Goal: Task Accomplishment & Management: Complete application form

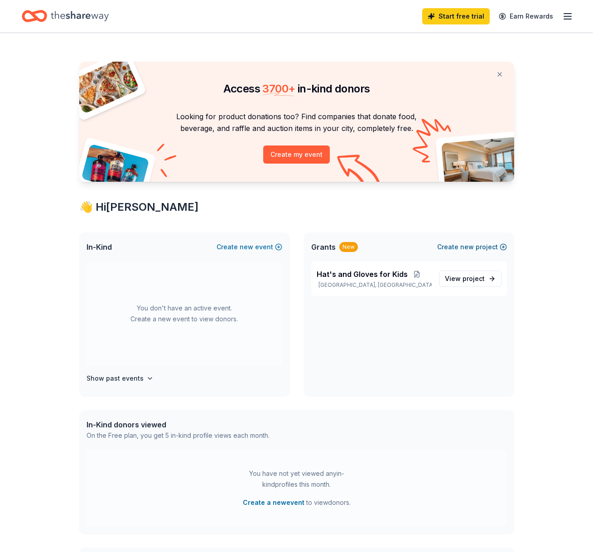
click at [459, 244] on button "Create new project" at bounding box center [472, 247] width 70 height 11
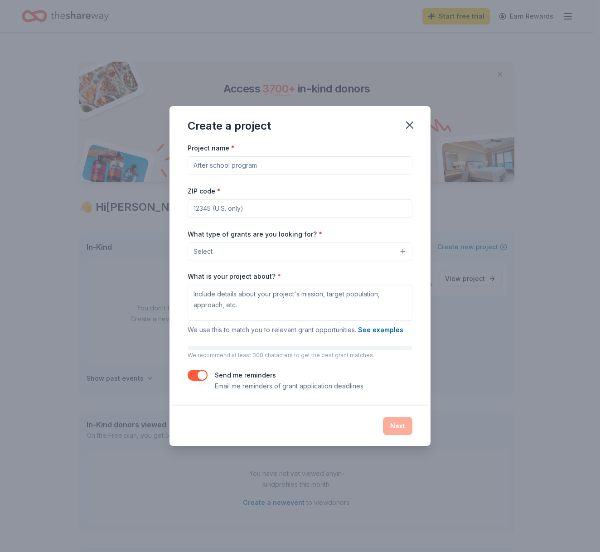
click at [402, 252] on button "Select" at bounding box center [300, 251] width 225 height 19
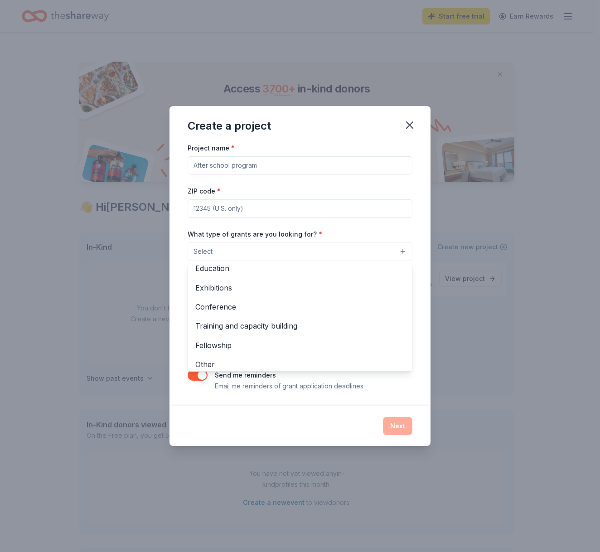
scroll to position [105, 0]
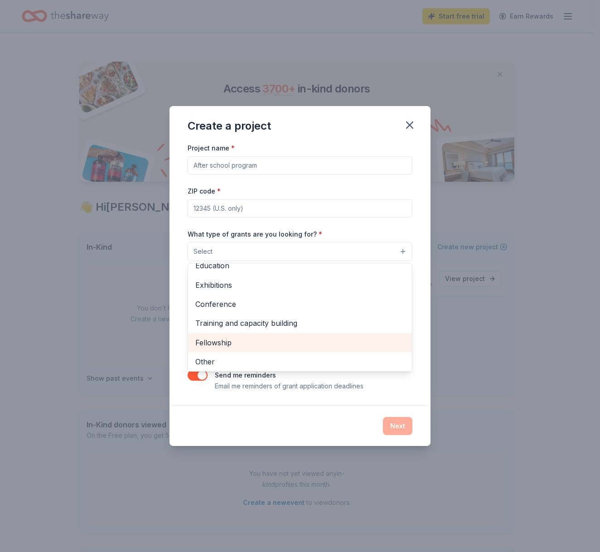
click at [226, 342] on span "Fellowship" at bounding box center [299, 343] width 209 height 12
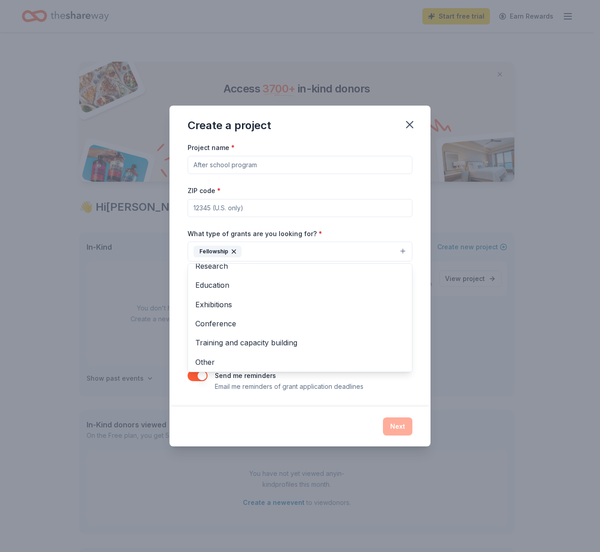
click at [271, 166] on div "Project name * ZIP code * What type of grants are you looking for? * Fellowship…" at bounding box center [300, 267] width 225 height 250
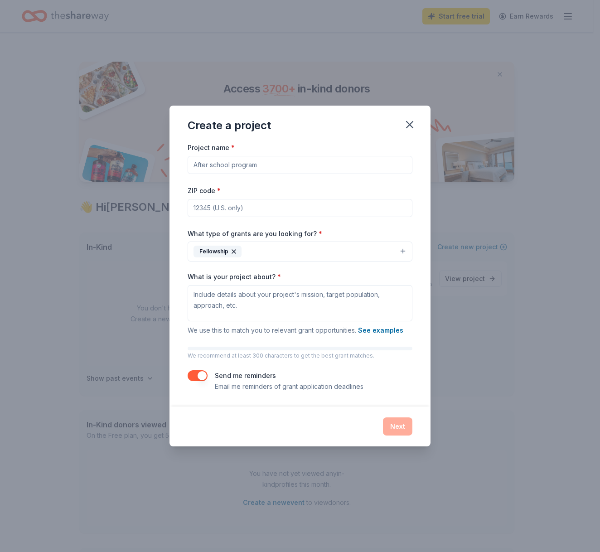
click at [403, 163] on input "Project name *" at bounding box center [300, 165] width 225 height 18
click at [263, 165] on input "Project name *" at bounding box center [300, 165] width 225 height 18
type input "Waynesville Community Church open To the Youth"
type input "45068"
click at [310, 165] on input "Waynesville Community Church open To the Youth" at bounding box center [300, 165] width 225 height 18
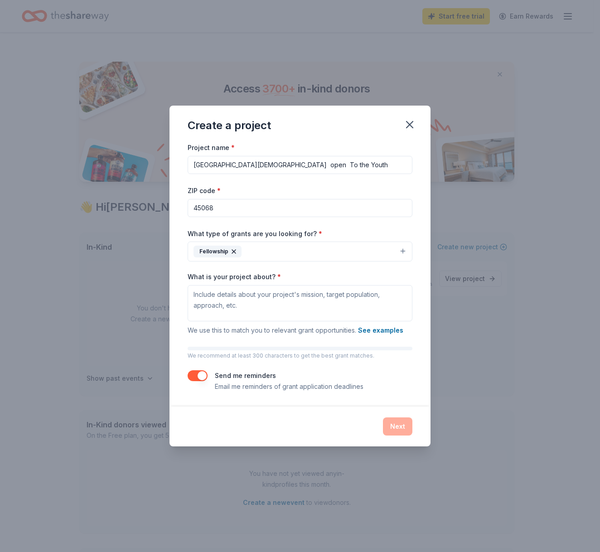
click at [310, 165] on input "Waynesville Community Church open To the Youth" at bounding box center [300, 165] width 225 height 18
type input "Waynesville Community Church open gym night To the Youth"
click at [237, 306] on textarea "What is your project about? *" at bounding box center [300, 303] width 225 height 36
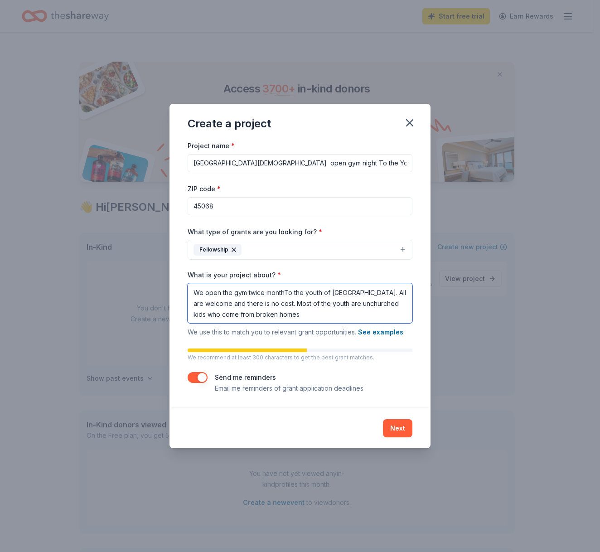
click at [301, 303] on textarea "We open the gym twice monthTo the youth of Waynesville. All are welcome and the…" at bounding box center [300, 303] width 225 height 40
click at [303, 314] on textarea "We open the gym twice monthTo the youth of Waynesville. All are welcome and the…" at bounding box center [300, 303] width 225 height 40
click at [336, 314] on textarea "We open the gym twice monthTo the youth of Waynesville. All are welcome and the…" at bounding box center [300, 303] width 225 height 40
click at [352, 315] on textarea "We open the gym twice monthTo the youth of Waynesville. All are welcome and the…" at bounding box center [300, 303] width 225 height 40
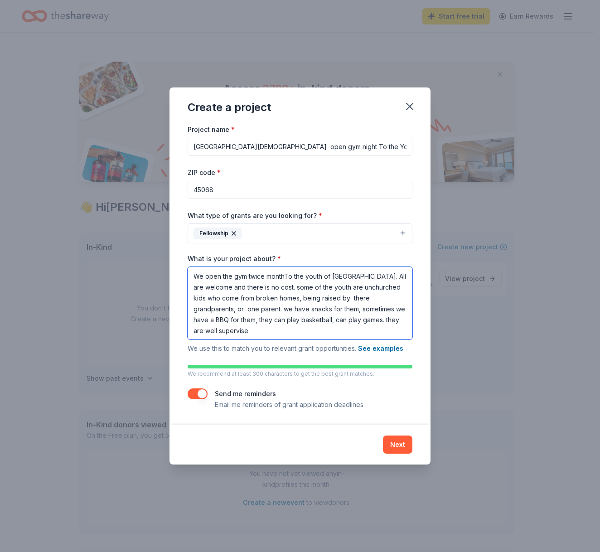
click at [398, 320] on textarea "We open the gym twice monthTo the youth of Waynesville. All are welcome and the…" at bounding box center [300, 303] width 225 height 73
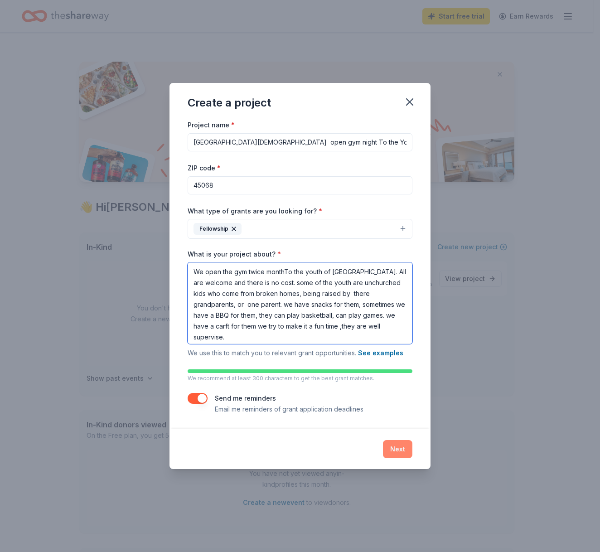
type textarea "We open the gym twice monthTo the youth of Waynesville. All are welcome and the…"
click at [399, 450] on button "Next" at bounding box center [397, 449] width 29 height 18
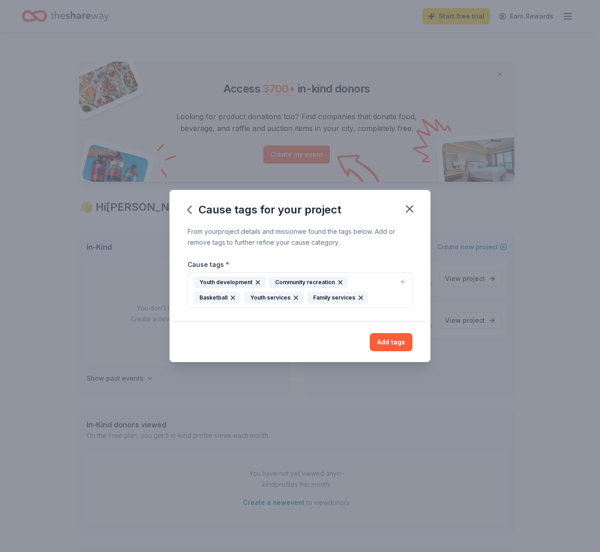
click at [224, 279] on div "Youth development" at bounding box center [230, 283] width 72 height 12
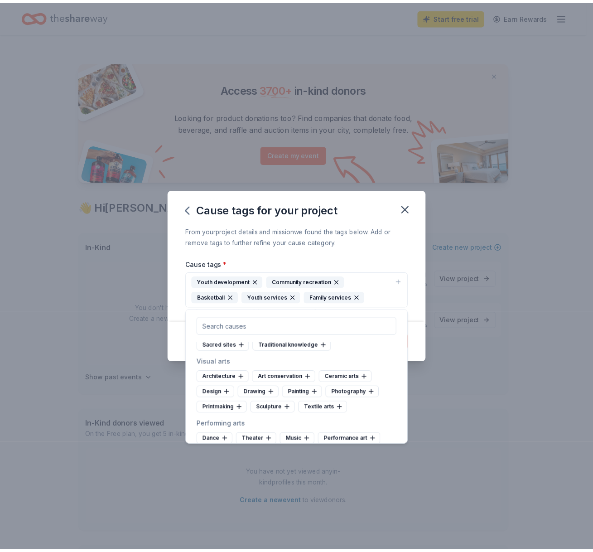
scroll to position [76, 0]
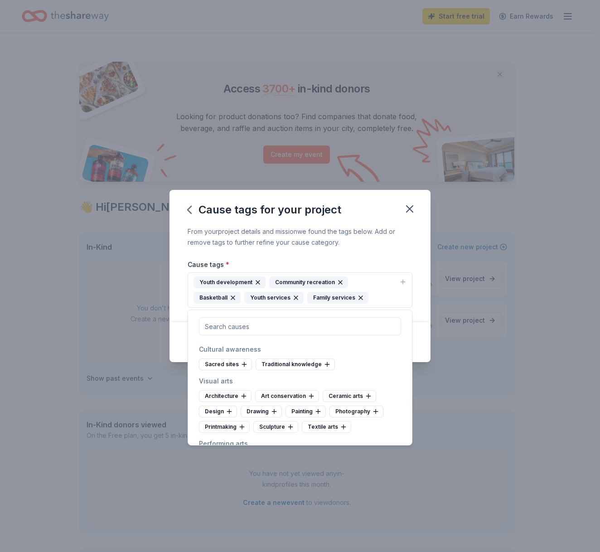
click at [241, 292] on div "Basketball" at bounding box center [217, 298] width 47 height 12
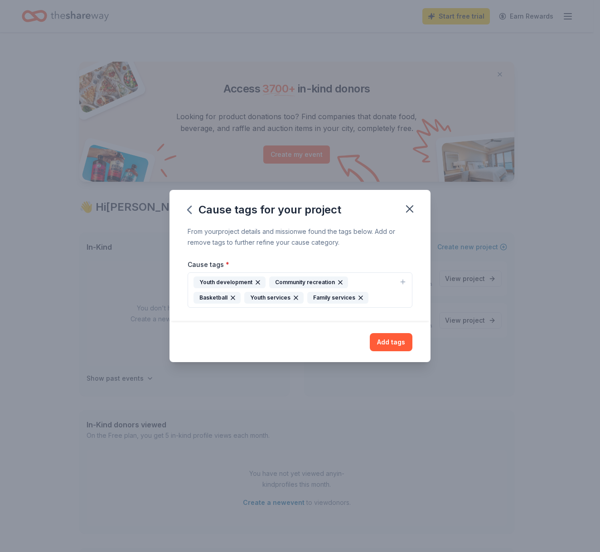
click at [237, 294] on icon "button" at bounding box center [232, 297] width 7 height 7
click at [412, 210] on icon "button" at bounding box center [409, 209] width 13 height 13
click at [407, 209] on icon "button" at bounding box center [409, 209] width 13 height 13
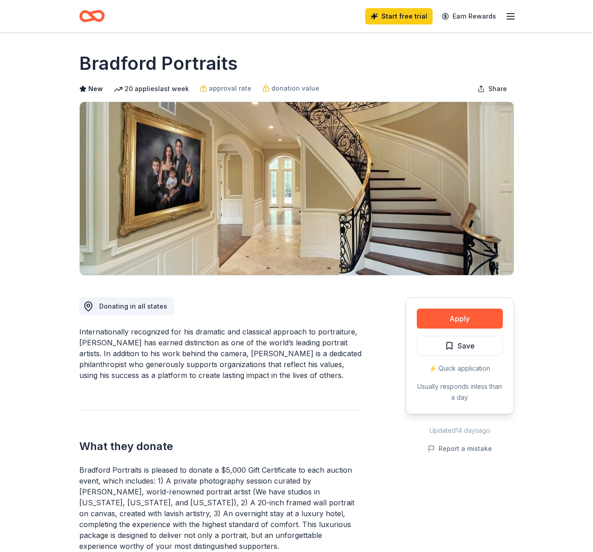
scroll to position [196, 0]
click at [465, 319] on button "Apply" at bounding box center [460, 319] width 86 height 20
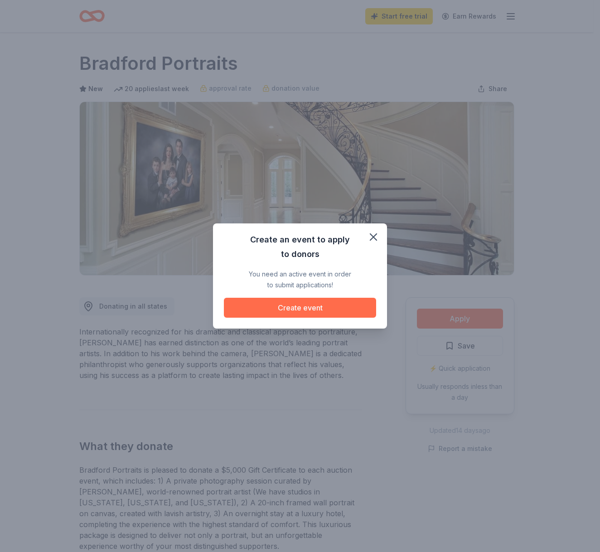
click at [302, 305] on button "Create event" at bounding box center [300, 308] width 152 height 20
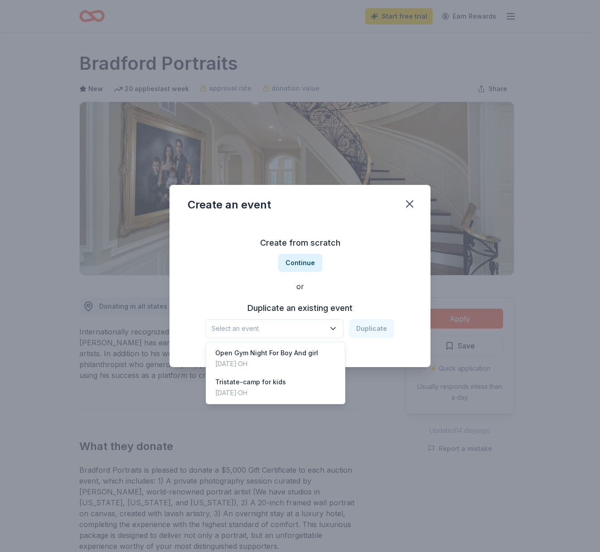
click at [335, 327] on icon "button" at bounding box center [333, 328] width 9 height 9
click at [311, 352] on div "Open Gym Night For Boy And girl" at bounding box center [266, 353] width 103 height 11
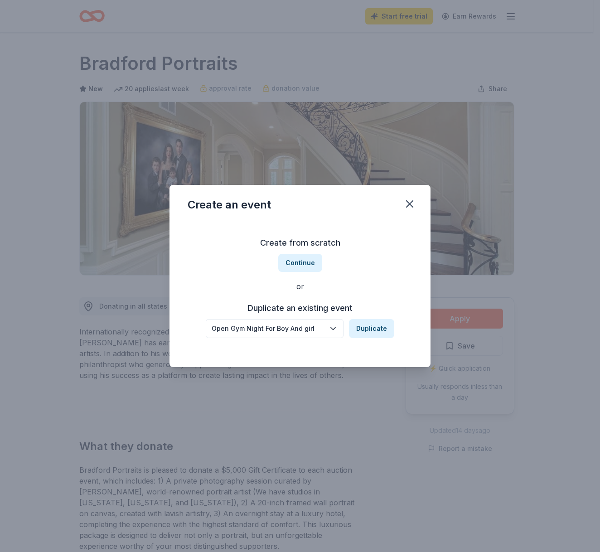
click at [337, 327] on icon "button" at bounding box center [333, 328] width 9 height 9
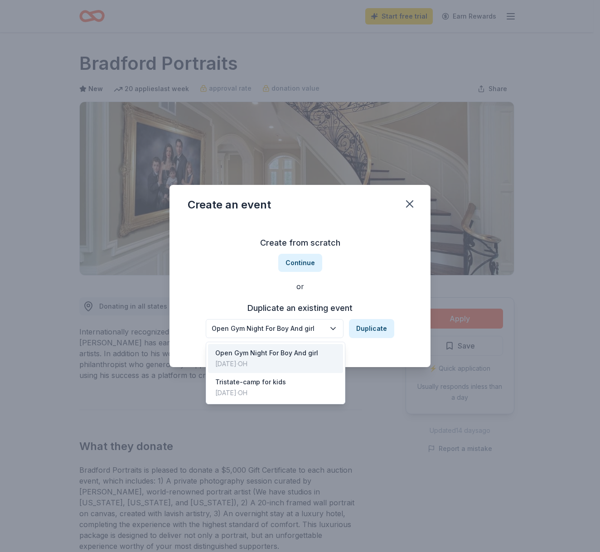
click at [324, 351] on div "Open Gym Night For Boy And girl Aug 29, 2025 · OH" at bounding box center [275, 358] width 135 height 29
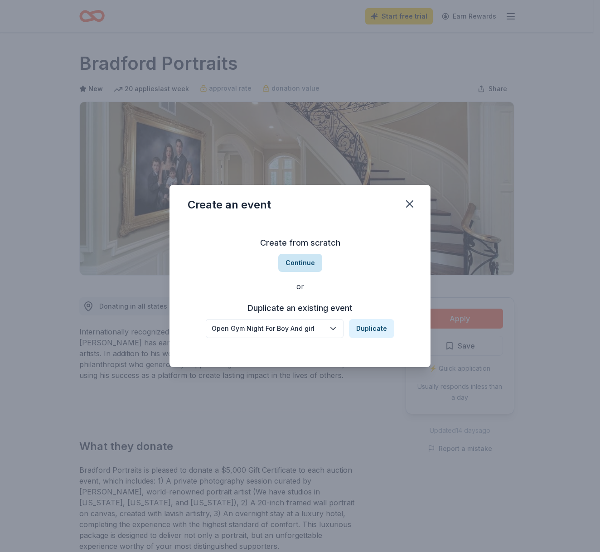
click at [307, 262] on button "Continue" at bounding box center [300, 263] width 44 height 18
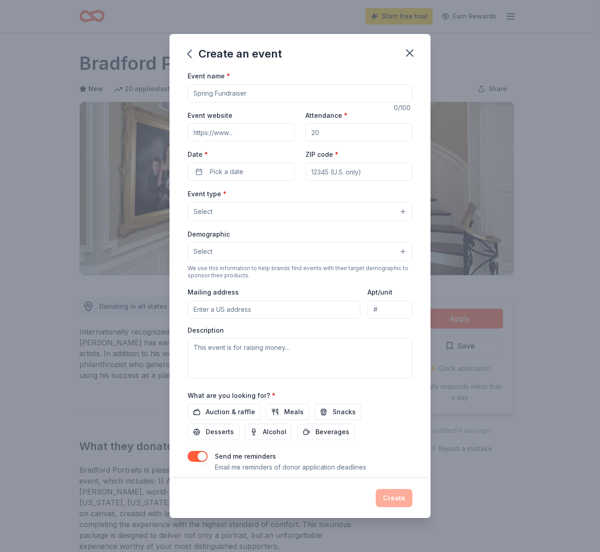
click at [394, 92] on input "Event name *" at bounding box center [300, 93] width 225 height 18
type input "Susie Richter"
click at [398, 92] on input "Susie Richter" at bounding box center [300, 93] width 225 height 18
click at [243, 92] on input "Susie Richter" at bounding box center [300, 93] width 225 height 18
click at [190, 53] on icon "button" at bounding box center [190, 53] width 4 height 7
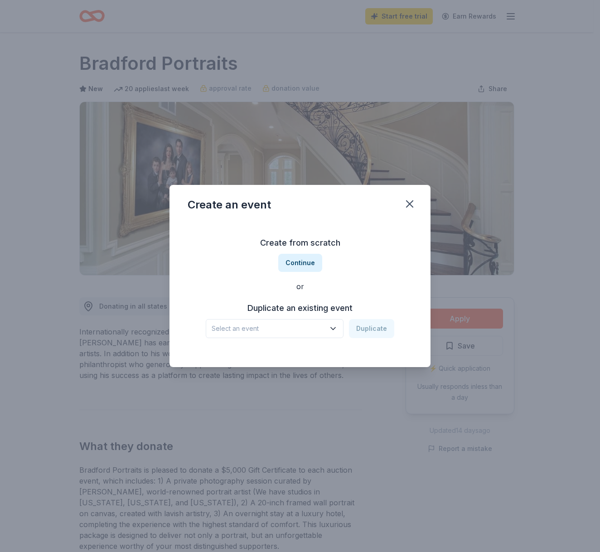
click at [338, 326] on icon "button" at bounding box center [333, 328] width 9 height 9
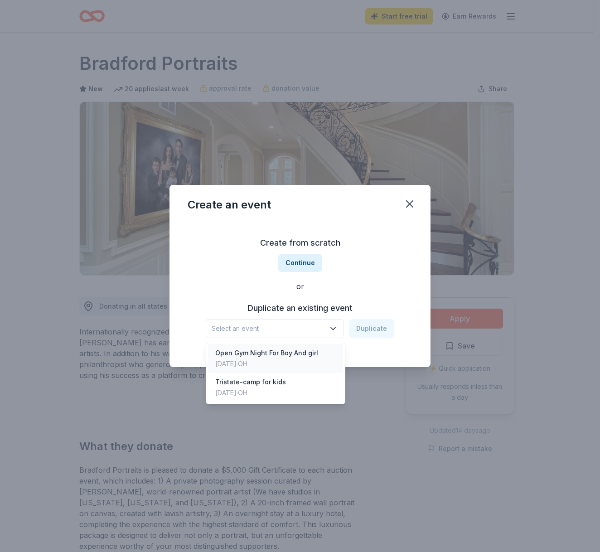
click at [286, 354] on div "Open Gym Night For Boy And girl" at bounding box center [266, 353] width 103 height 11
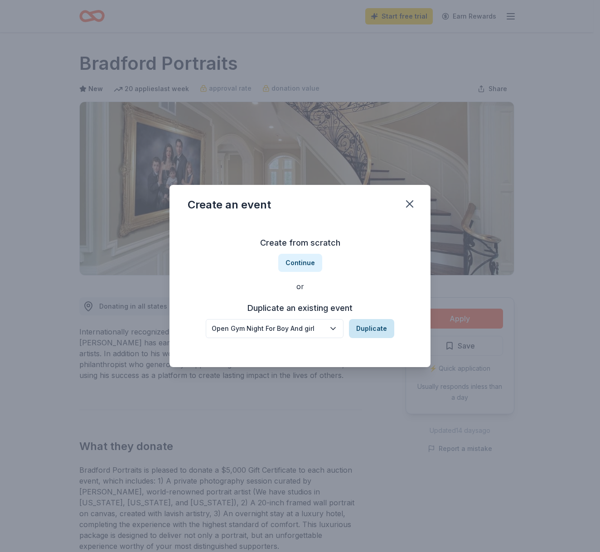
click at [370, 330] on button "Duplicate" at bounding box center [371, 328] width 45 height 19
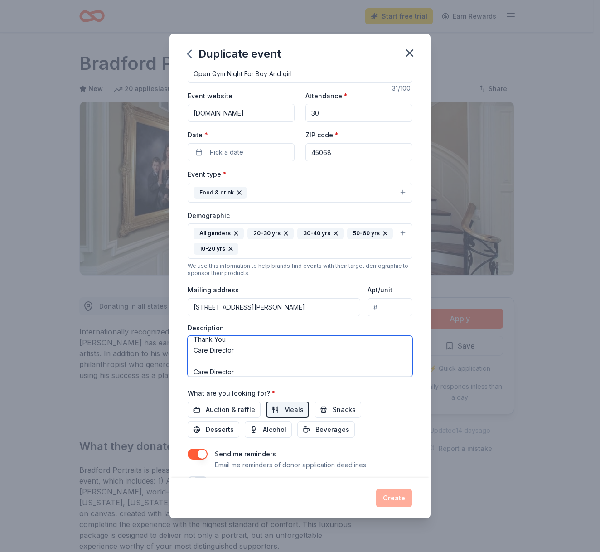
scroll to position [128, 0]
click at [238, 369] on textarea "This event for Girls and Boys there is Recognition for the kids many of the Chi…" at bounding box center [300, 356] width 225 height 41
click at [236, 356] on textarea "This event for Girls and Boys there is Recognition for the kids many of the Chi…" at bounding box center [300, 356] width 225 height 41
type textarea "This event for Girls and Boys there is Recognition for the kids many of the Chi…"
click at [346, 406] on span "Snacks" at bounding box center [344, 409] width 23 height 11
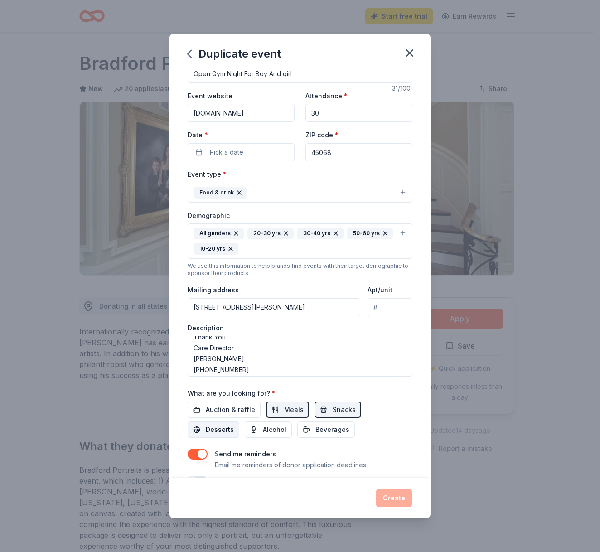
click at [215, 424] on span "Desserts" at bounding box center [220, 429] width 28 height 11
click at [338, 430] on span "Beverages" at bounding box center [333, 429] width 34 height 11
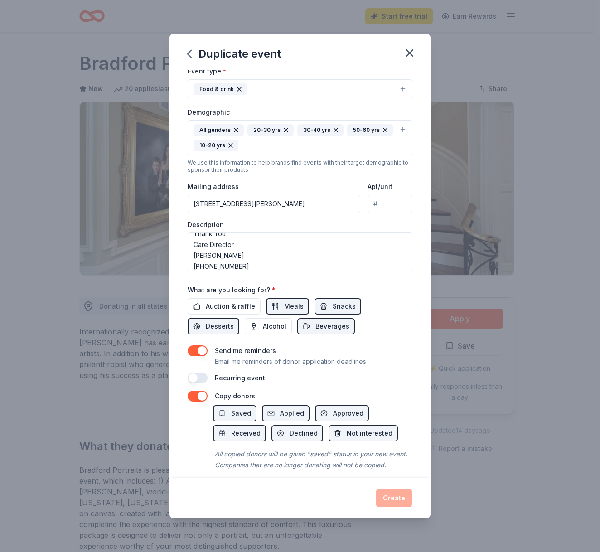
scroll to position [129, 0]
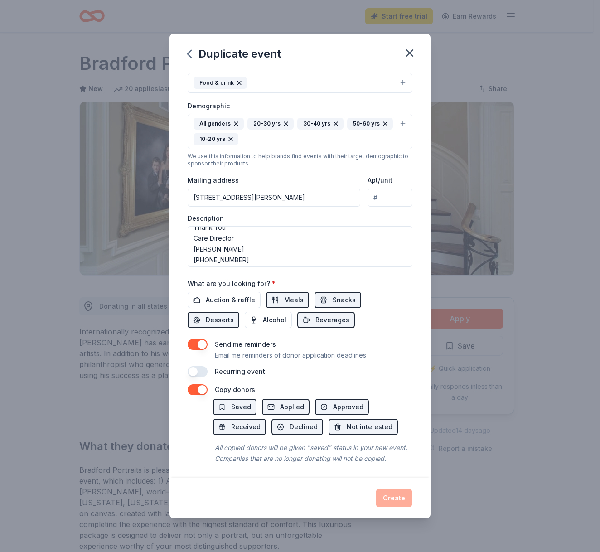
click at [392, 502] on div "Create" at bounding box center [300, 498] width 225 height 18
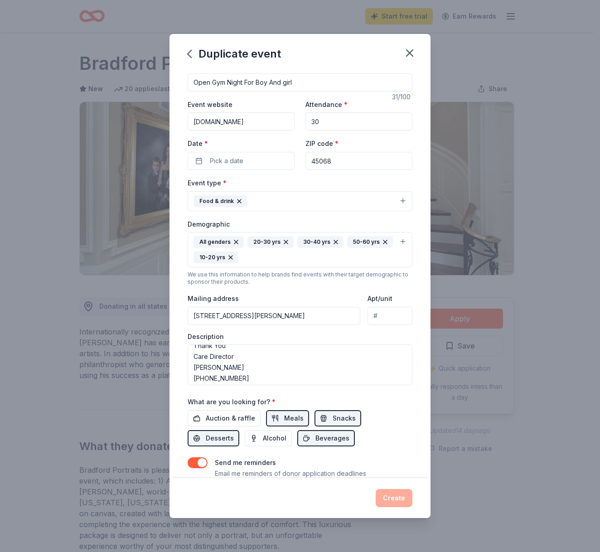
scroll to position [0, 0]
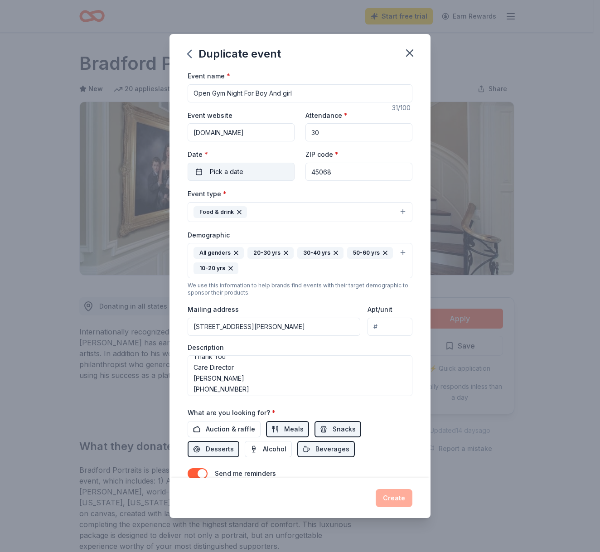
click at [257, 168] on button "Pick a date" at bounding box center [241, 172] width 107 height 18
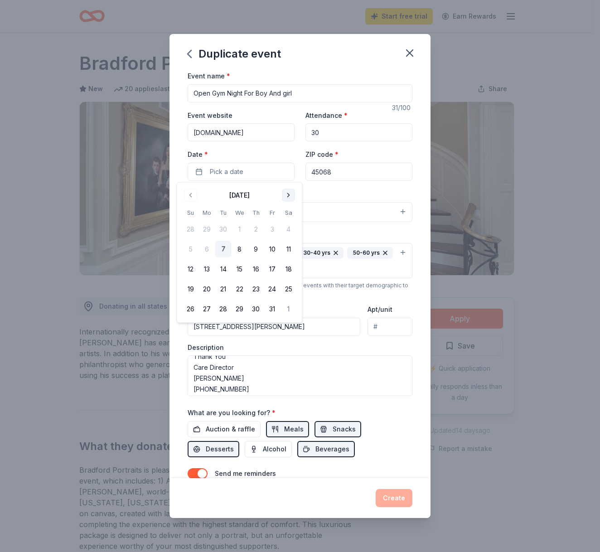
click at [289, 194] on button "Go to next month" at bounding box center [288, 195] width 13 height 13
click at [270, 249] on button "7" at bounding box center [272, 249] width 16 height 16
click at [274, 289] on button "21" at bounding box center [272, 289] width 16 height 16
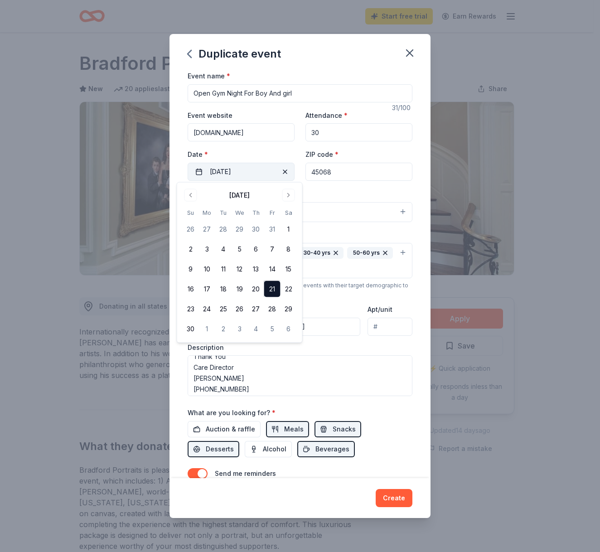
click at [284, 172] on span "button" at bounding box center [285, 171] width 11 height 11
click at [273, 289] on button "21" at bounding box center [272, 289] width 16 height 16
click at [395, 501] on button "Create" at bounding box center [394, 498] width 37 height 18
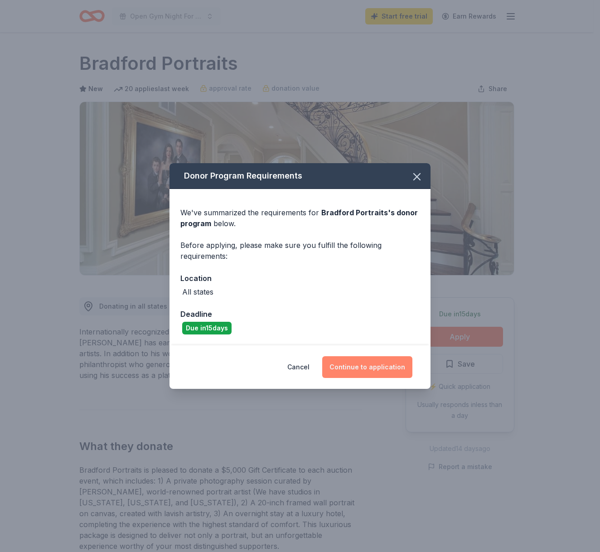
click at [366, 371] on button "Continue to application" at bounding box center [367, 367] width 90 height 22
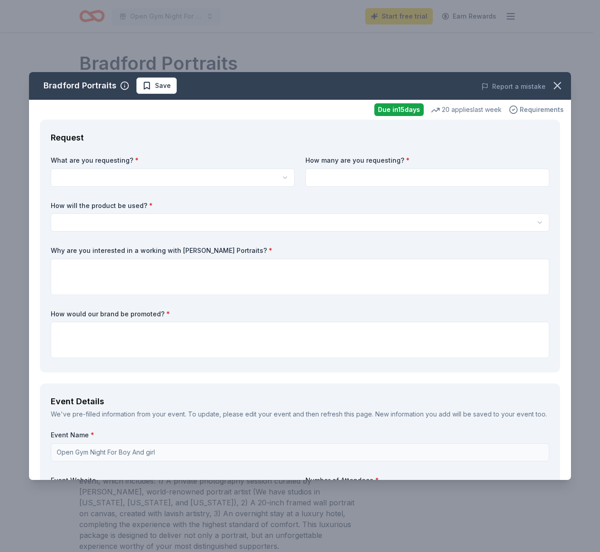
click at [540, 107] on span "Requirements" at bounding box center [542, 109] width 44 height 11
drag, startPoint x: 564, startPoint y: 130, endPoint x: 556, endPoint y: 173, distance: 43.8
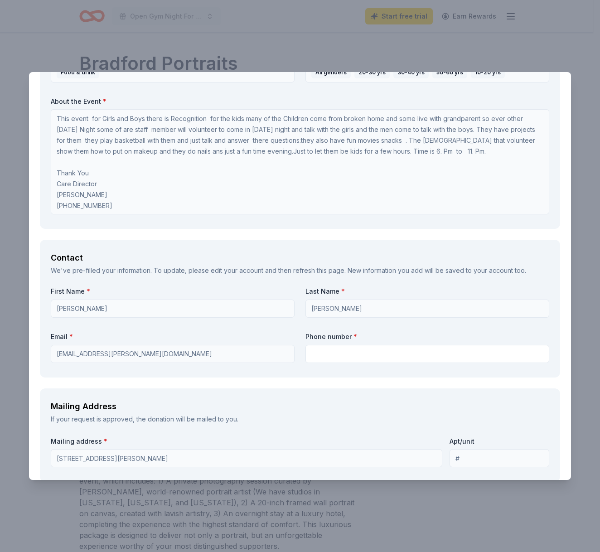
scroll to position [518, 0]
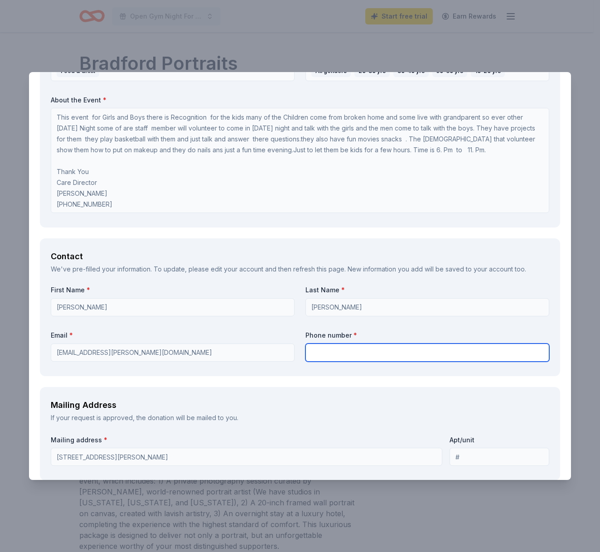
click at [351, 351] on input "text" at bounding box center [428, 353] width 244 height 18
type input "937-902-2468"
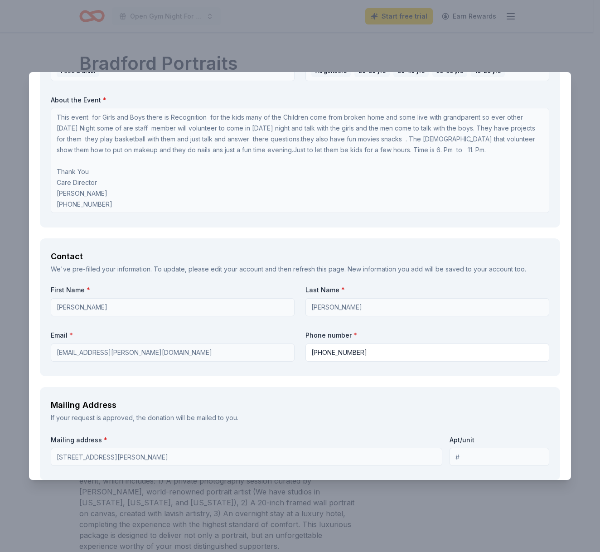
click at [80, 305] on input "Shirley" at bounding box center [173, 307] width 244 height 18
click at [74, 303] on input "Shirley" at bounding box center [173, 307] width 244 height 18
click at [105, 303] on input "Shirley" at bounding box center [173, 307] width 244 height 18
click at [83, 303] on input "Shirley" at bounding box center [173, 307] width 244 height 18
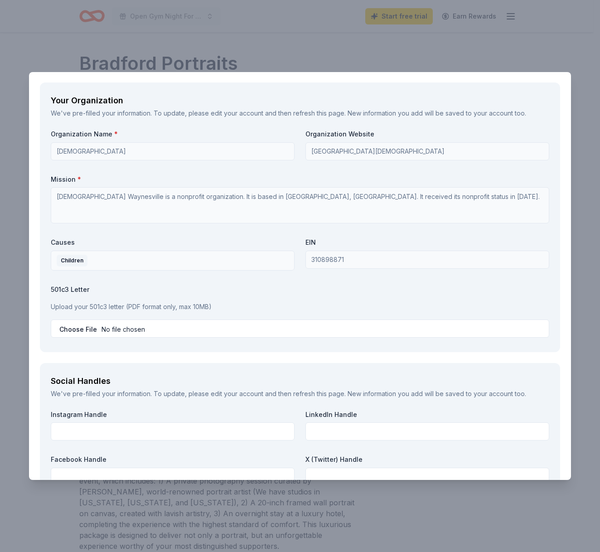
scroll to position [970, 0]
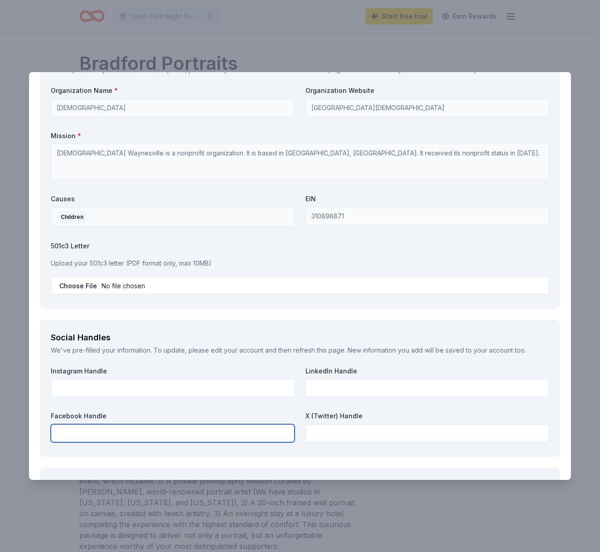
click at [234, 429] on input "text" at bounding box center [173, 433] width 244 height 18
type input "Waynesville Community Church"
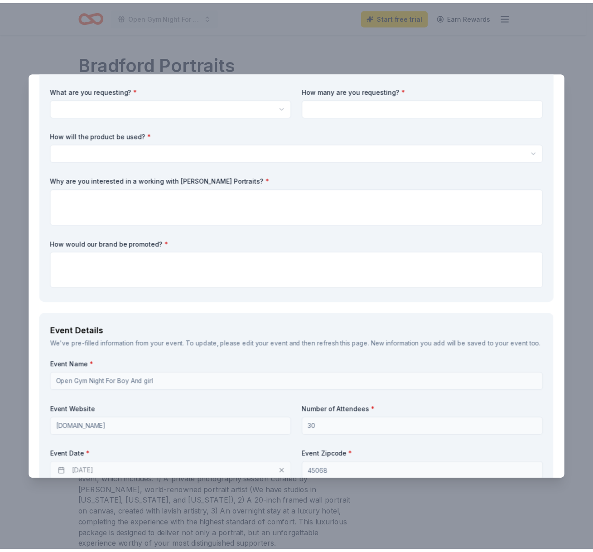
scroll to position [0, 0]
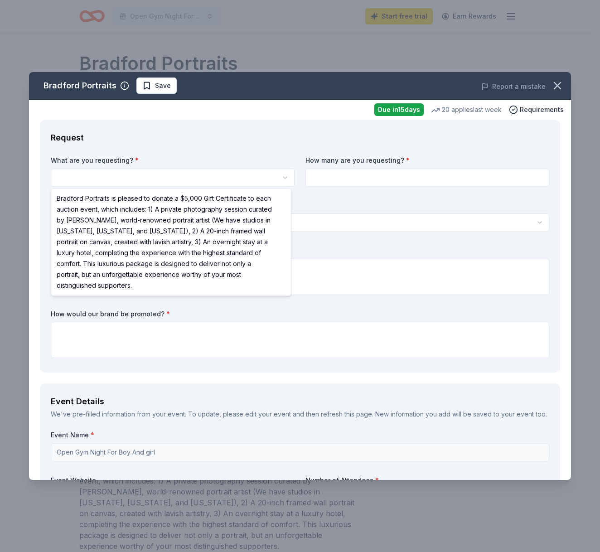
click at [283, 178] on html "Open Gym Night For Boy And girl Start free trial Earn Rewards Due in 15 days Sh…" at bounding box center [300, 276] width 600 height 552
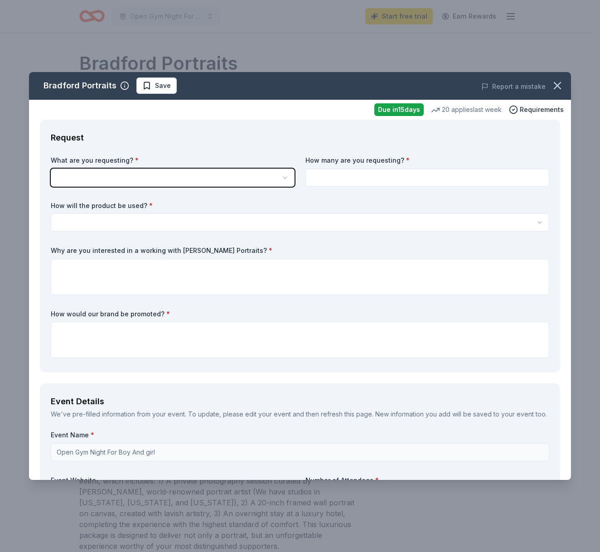
drag, startPoint x: 568, startPoint y: 149, endPoint x: 565, endPoint y: 159, distance: 10.9
click at [565, 159] on html "Open Gym Night For Boy And girl Start free trial Earn Rewards Due in 15 days Sh…" at bounding box center [300, 276] width 600 height 552
click at [173, 88] on button "Save" at bounding box center [156, 86] width 40 height 16
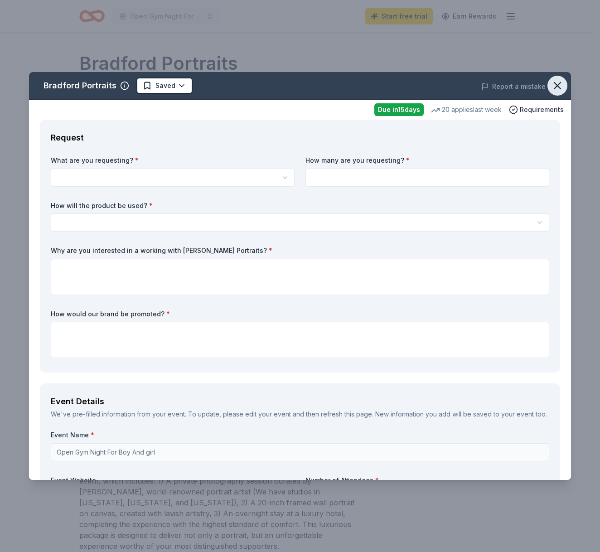
click at [551, 84] on icon "button" at bounding box center [557, 85] width 13 height 13
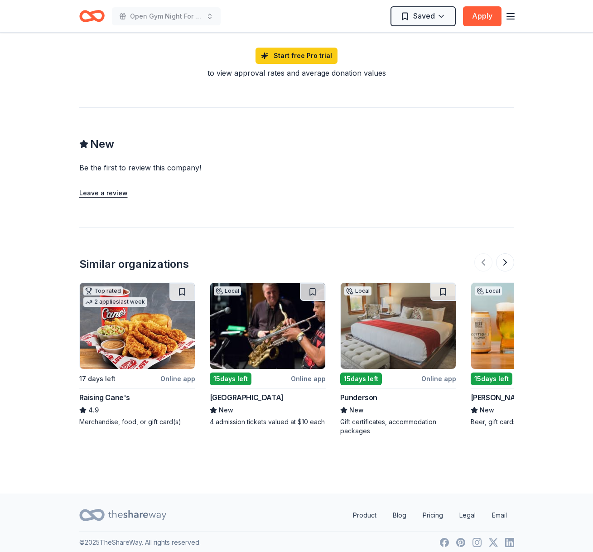
scroll to position [819, 0]
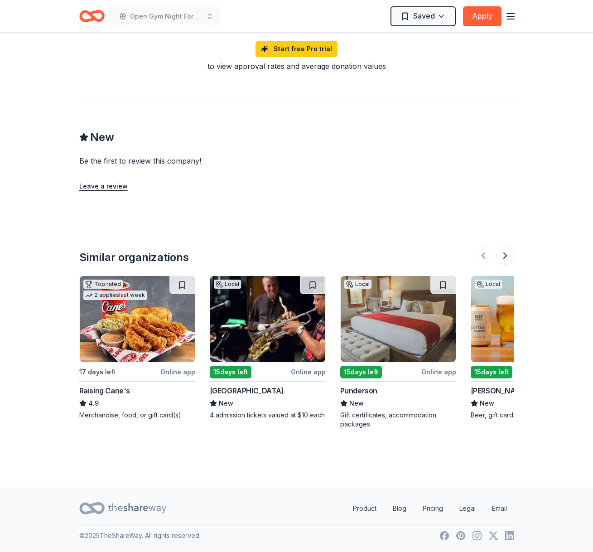
click at [385, 342] on img at bounding box center [398, 319] width 115 height 86
click at [188, 286] on button at bounding box center [182, 285] width 25 height 18
click at [149, 319] on img at bounding box center [137, 319] width 115 height 86
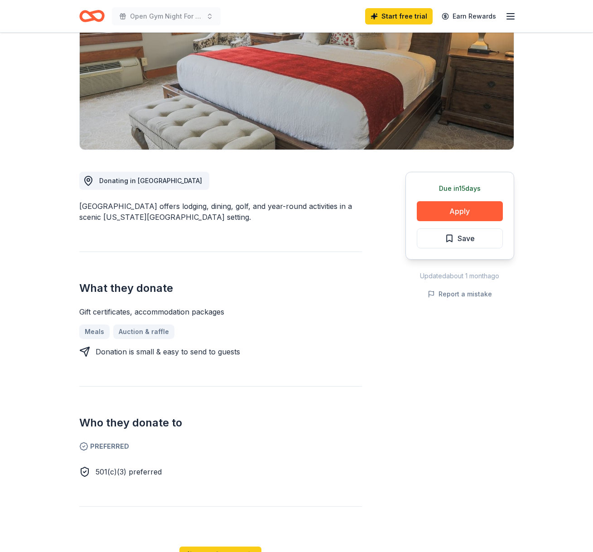
scroll to position [121, 0]
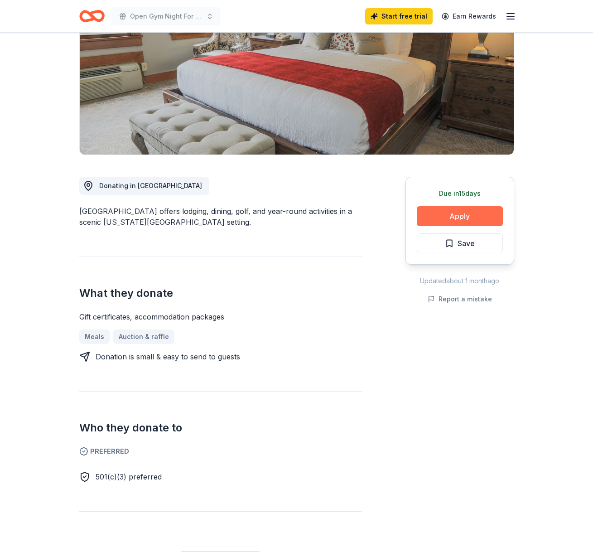
click at [468, 212] on button "Apply" at bounding box center [460, 216] width 86 height 20
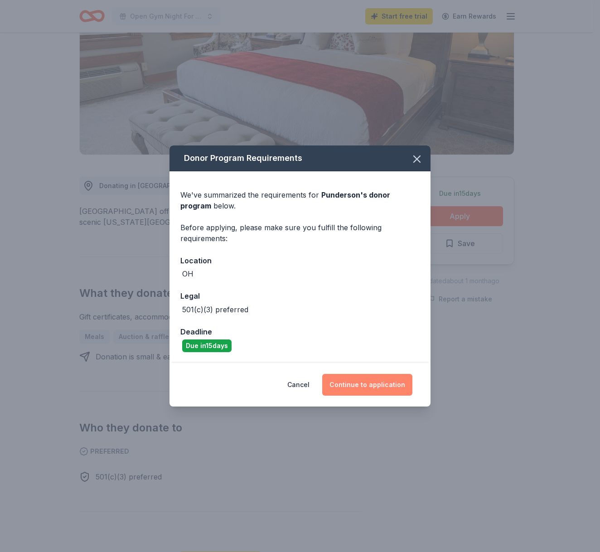
click at [369, 386] on button "Continue to application" at bounding box center [367, 385] width 90 height 22
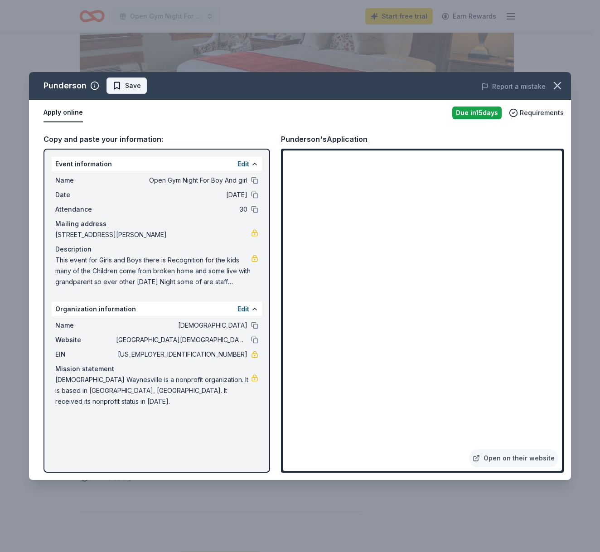
click at [136, 87] on span "Save" at bounding box center [133, 85] width 16 height 11
drag, startPoint x: 561, startPoint y: 85, endPoint x: 559, endPoint y: 91, distance: 6.3
click at [561, 86] on icon "button" at bounding box center [557, 85] width 13 height 13
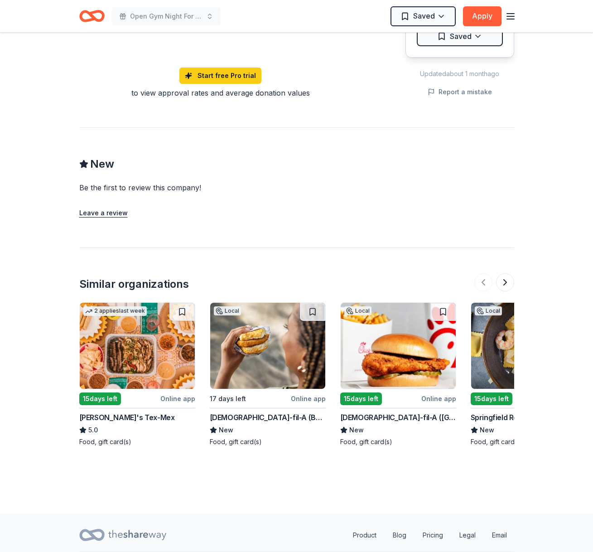
scroll to position [607, 0]
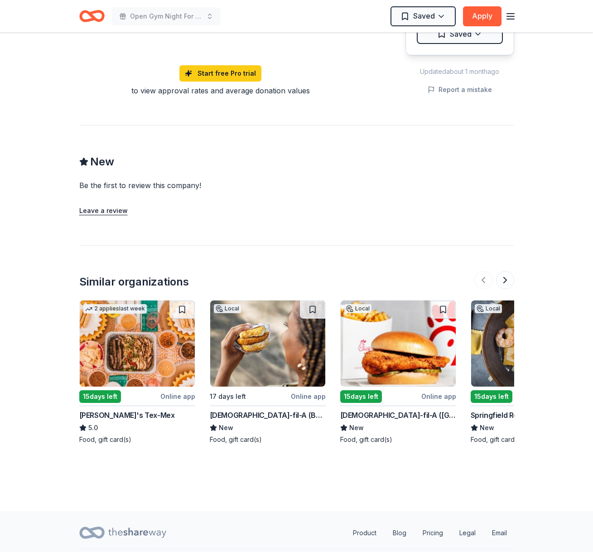
click at [248, 345] on img at bounding box center [267, 344] width 115 height 86
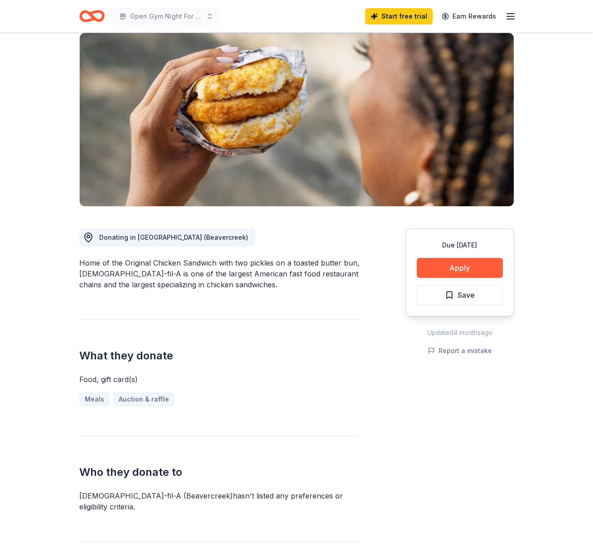
scroll to position [58, 0]
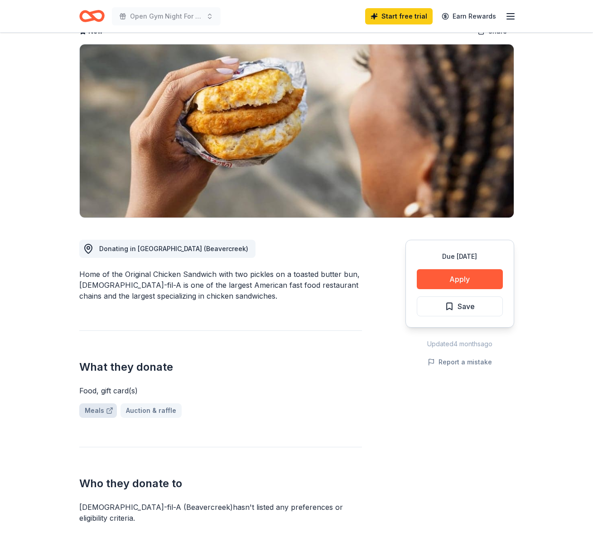
click at [92, 412] on link "Meals" at bounding box center [98, 410] width 38 height 15
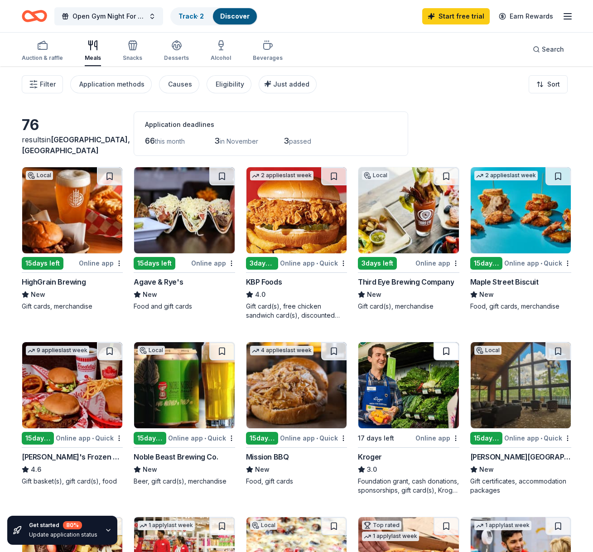
click at [448, 353] on button at bounding box center [446, 351] width 25 height 18
click at [421, 385] on img at bounding box center [409, 385] width 100 height 86
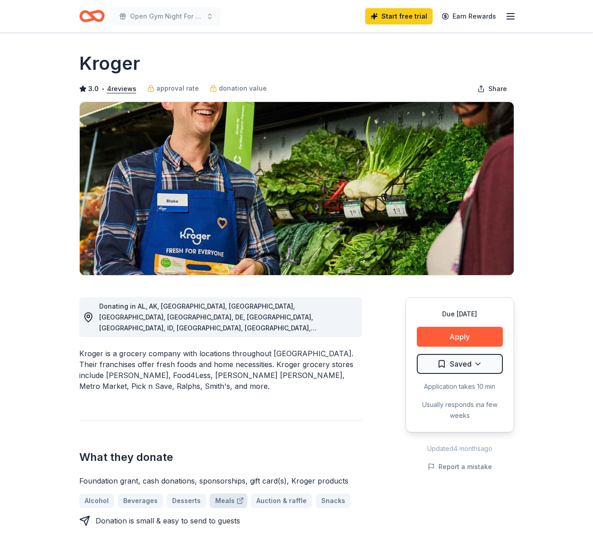
click at [220, 494] on link "Meals" at bounding box center [229, 501] width 38 height 15
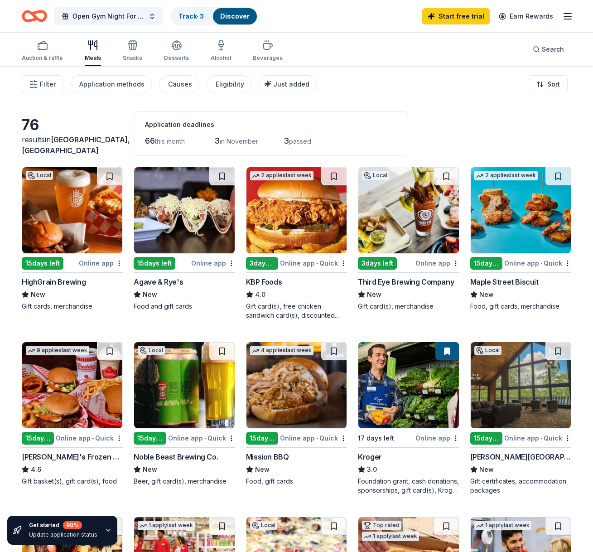
click at [445, 350] on button at bounding box center [448, 351] width 24 height 18
click at [434, 367] on img at bounding box center [409, 385] width 100 height 86
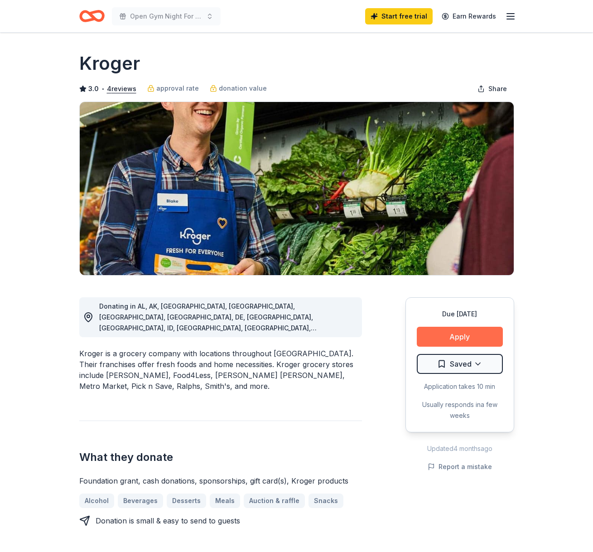
click at [457, 337] on button "Apply" at bounding box center [460, 337] width 86 height 20
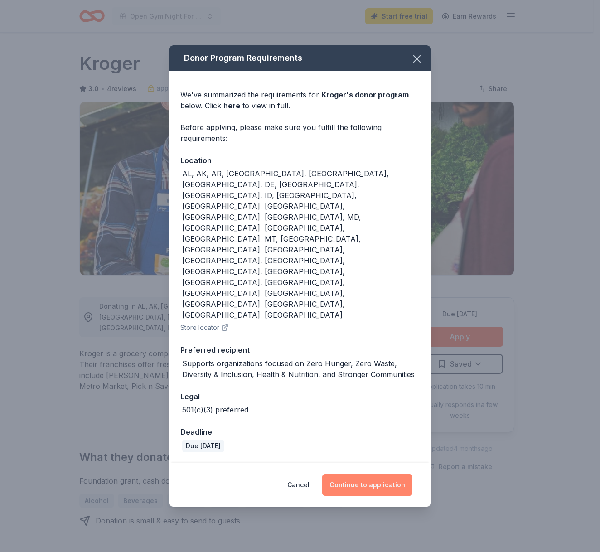
click at [364, 474] on button "Continue to application" at bounding box center [367, 485] width 90 height 22
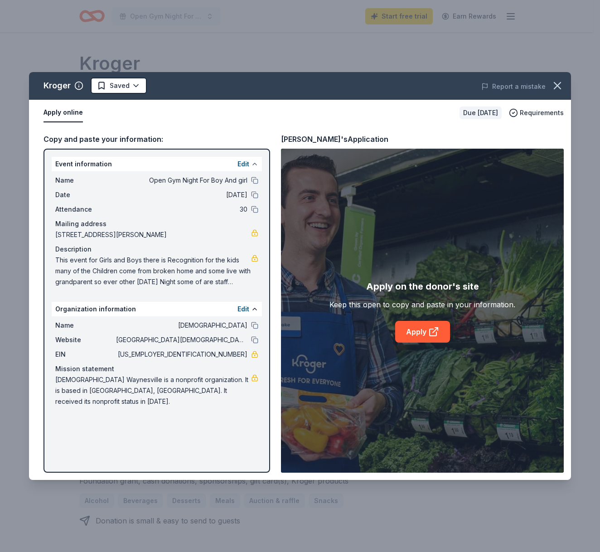
click at [258, 161] on button at bounding box center [254, 163] width 7 height 7
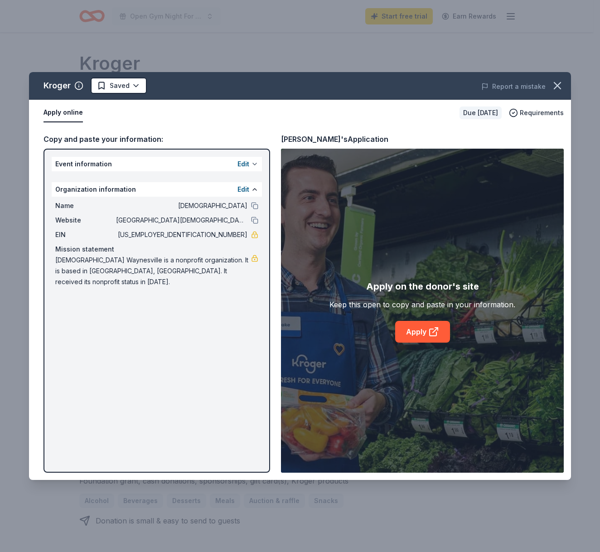
click at [252, 165] on button at bounding box center [254, 163] width 7 height 7
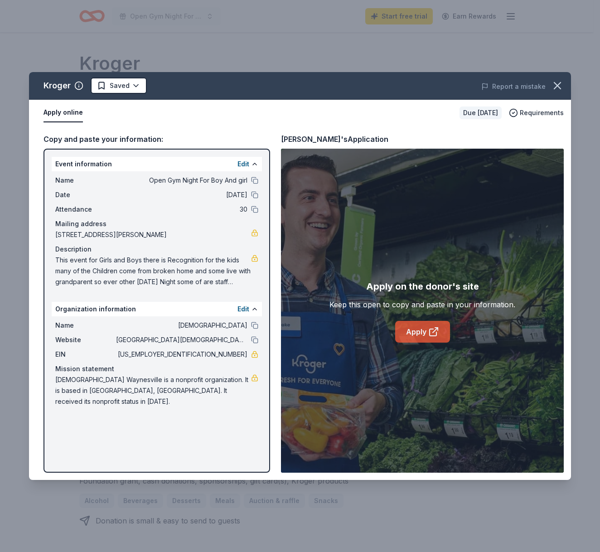
click at [416, 331] on link "Apply" at bounding box center [422, 332] width 55 height 22
click at [68, 111] on button "Apply online" at bounding box center [63, 112] width 39 height 19
click at [439, 334] on link "Apply" at bounding box center [422, 332] width 55 height 22
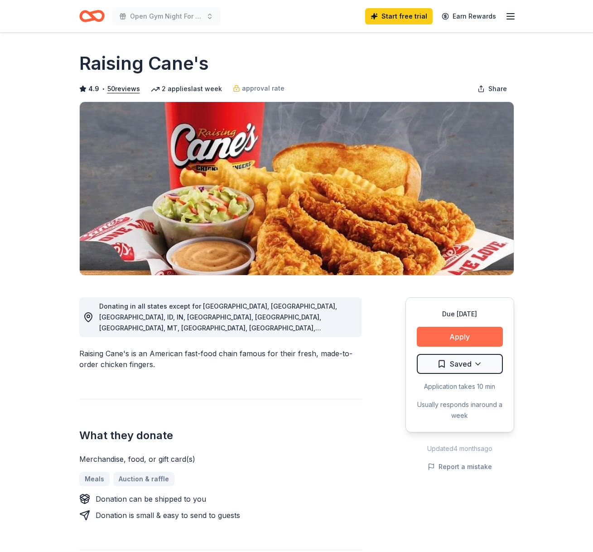
click at [460, 338] on button "Apply" at bounding box center [460, 337] width 86 height 20
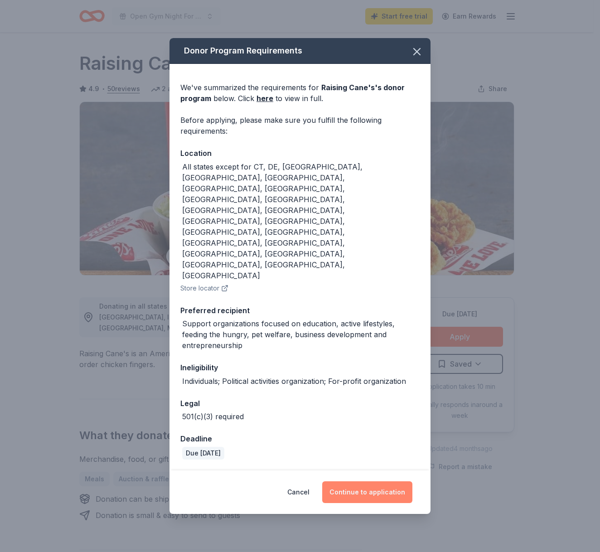
click at [371, 481] on button "Continue to application" at bounding box center [367, 492] width 90 height 22
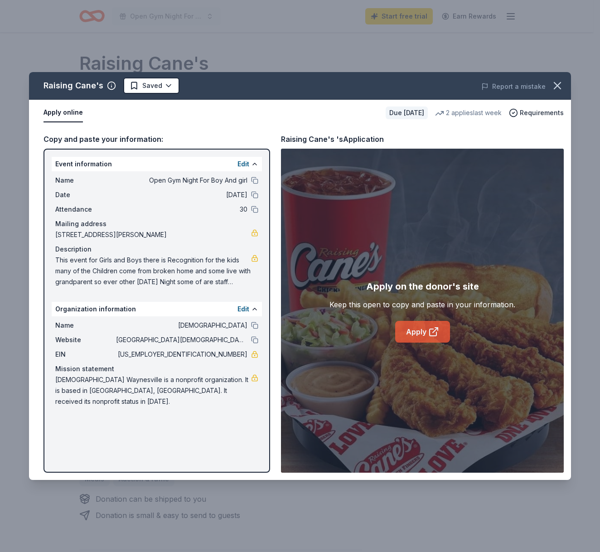
click at [423, 333] on link "Apply" at bounding box center [422, 332] width 55 height 22
